Goal: Task Accomplishment & Management: Manage account settings

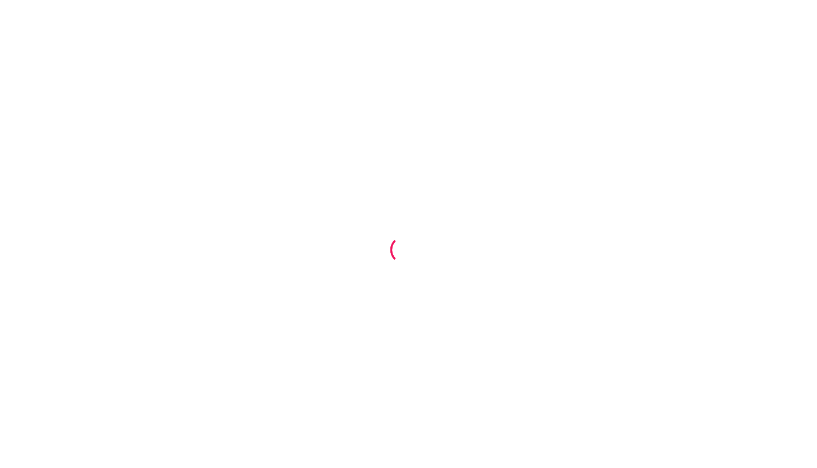
click at [400, 53] on div at bounding box center [408, 234] width 817 height 468
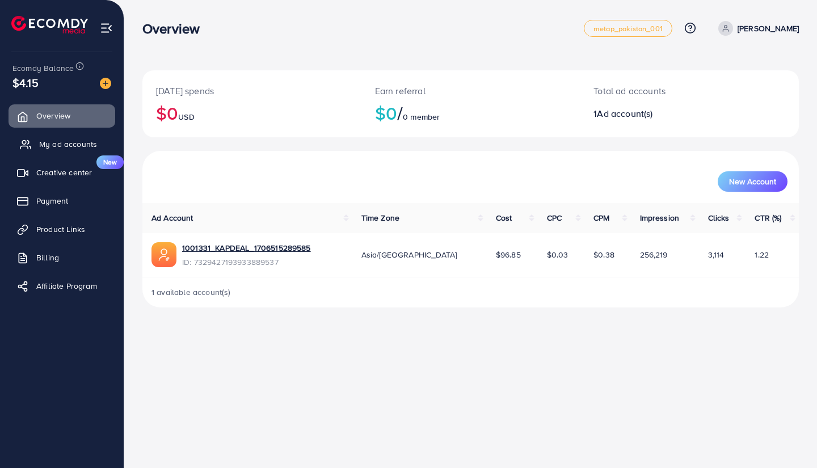
click at [77, 150] on link "My ad accounts" at bounding box center [62, 144] width 107 height 23
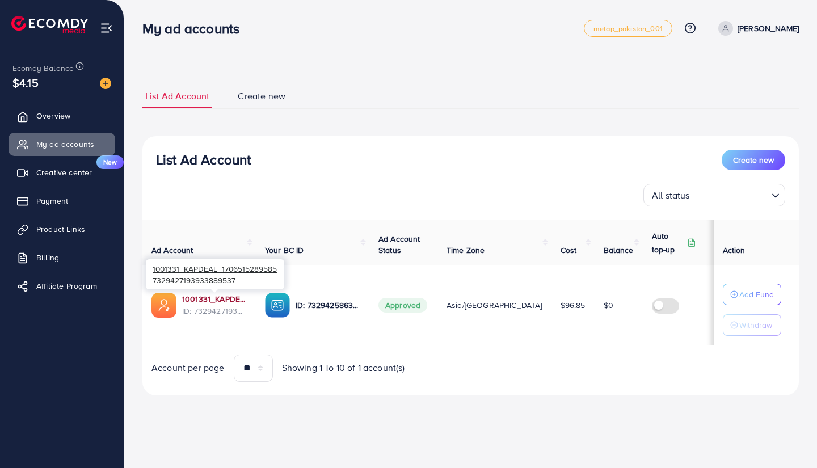
click at [201, 300] on link "1001331_KAPDEAL_1706515289585" at bounding box center [214, 298] width 65 height 11
click at [764, 26] on p "Nazeeh Jamil" at bounding box center [768, 29] width 61 height 14
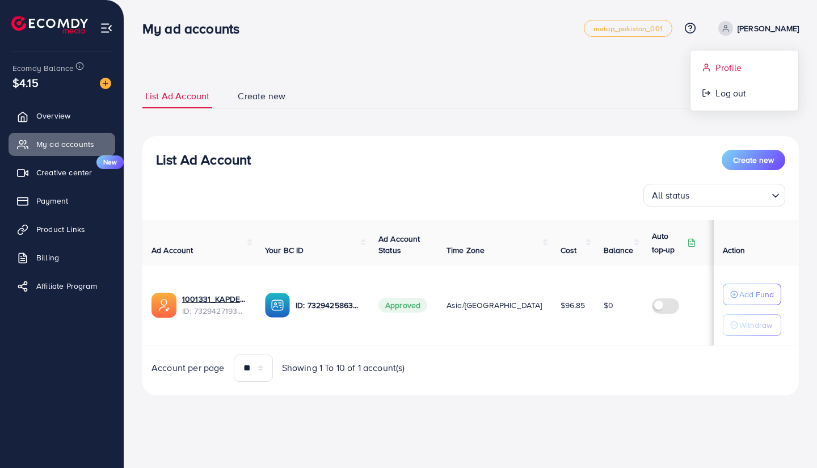
click at [741, 73] on span "Profile" at bounding box center [728, 68] width 26 height 14
select select "******"
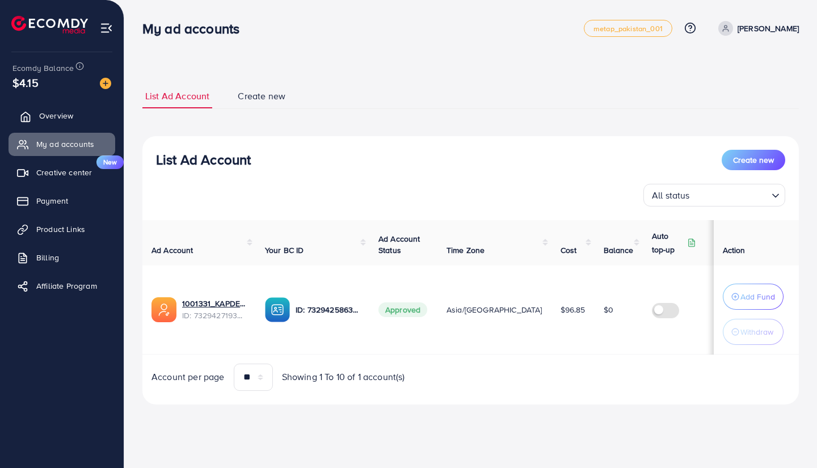
click at [66, 123] on link "Overview" at bounding box center [62, 115] width 107 height 23
